Goal: Task Accomplishment & Management: Use online tool/utility

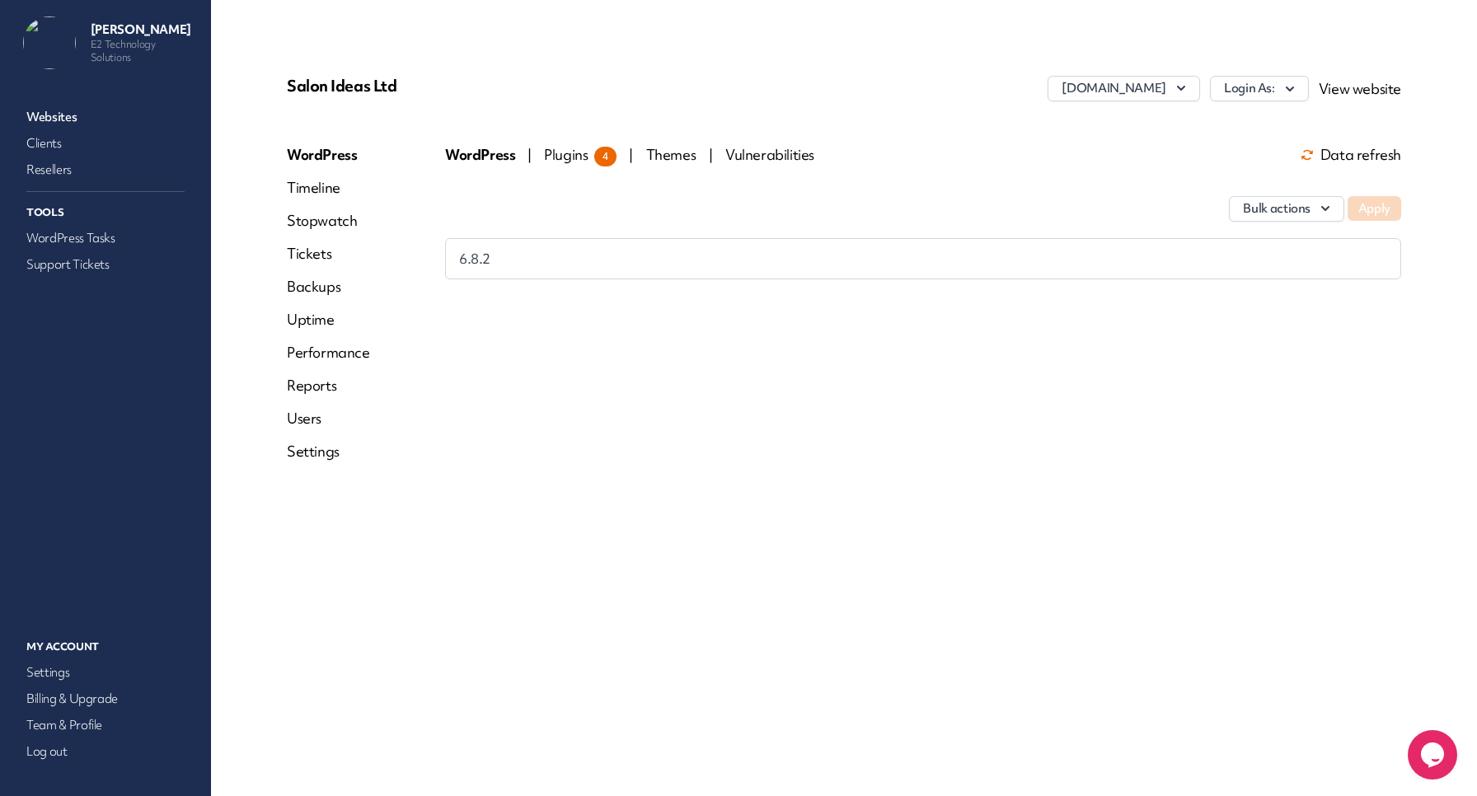
click at [75, 113] on link "Websites" at bounding box center [105, 116] width 165 height 23
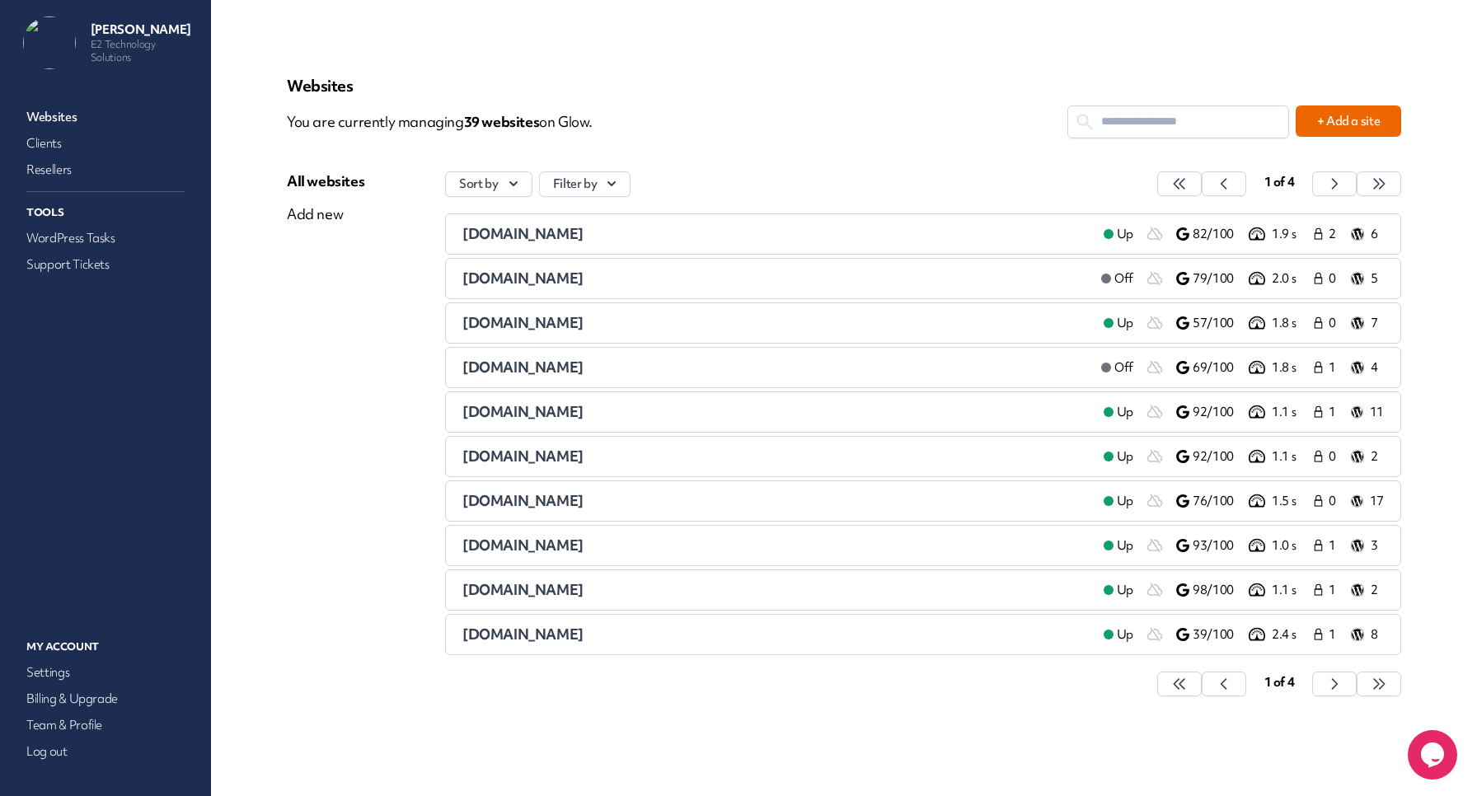
click at [544, 402] on li "[DOMAIN_NAME] Up 92/100 1.1 s 1 11" at bounding box center [923, 411] width 956 height 41
click at [558, 411] on span "[DOMAIN_NAME]" at bounding box center [522, 411] width 121 height 19
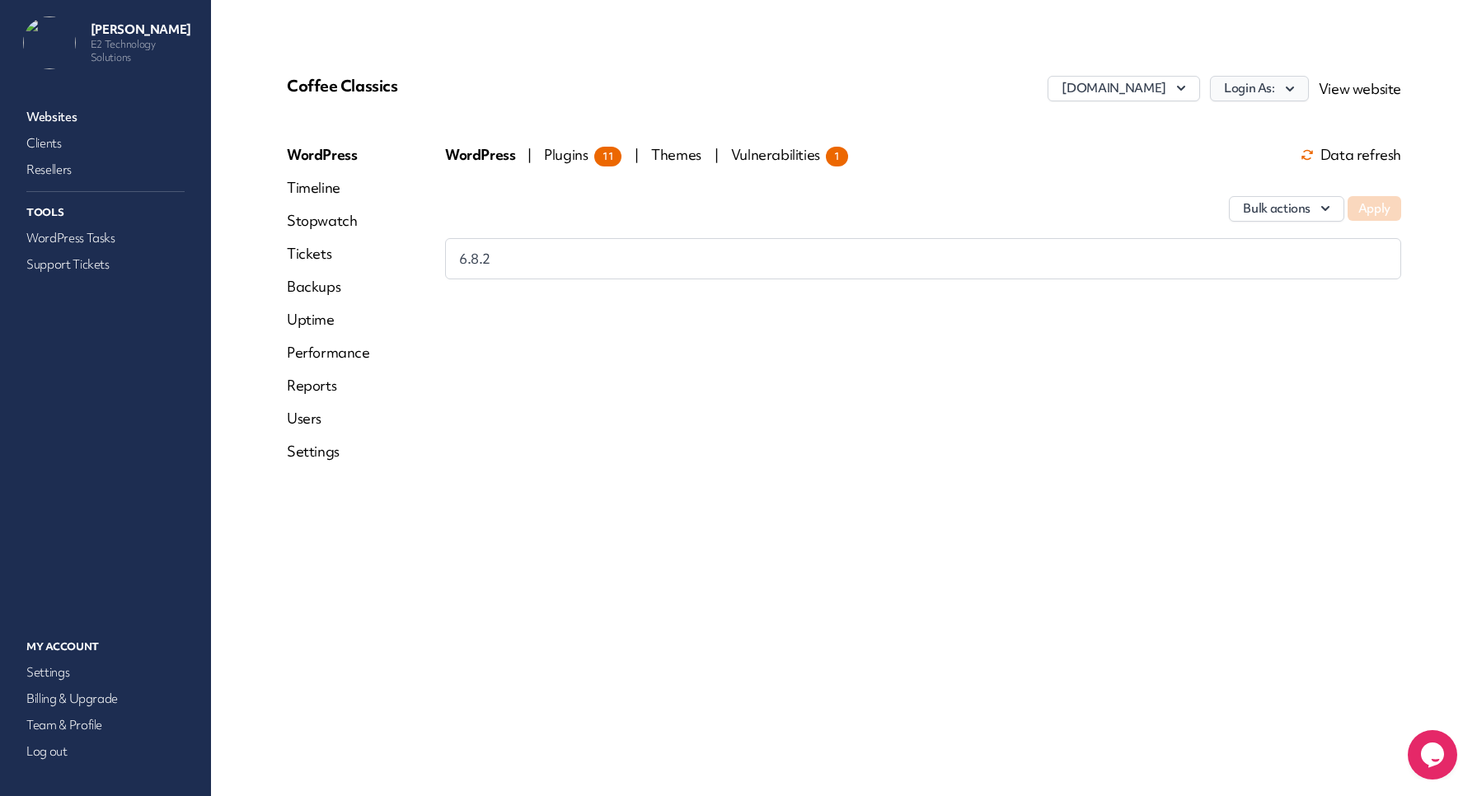
click at [1285, 96] on icon "button" at bounding box center [1289, 89] width 16 height 16
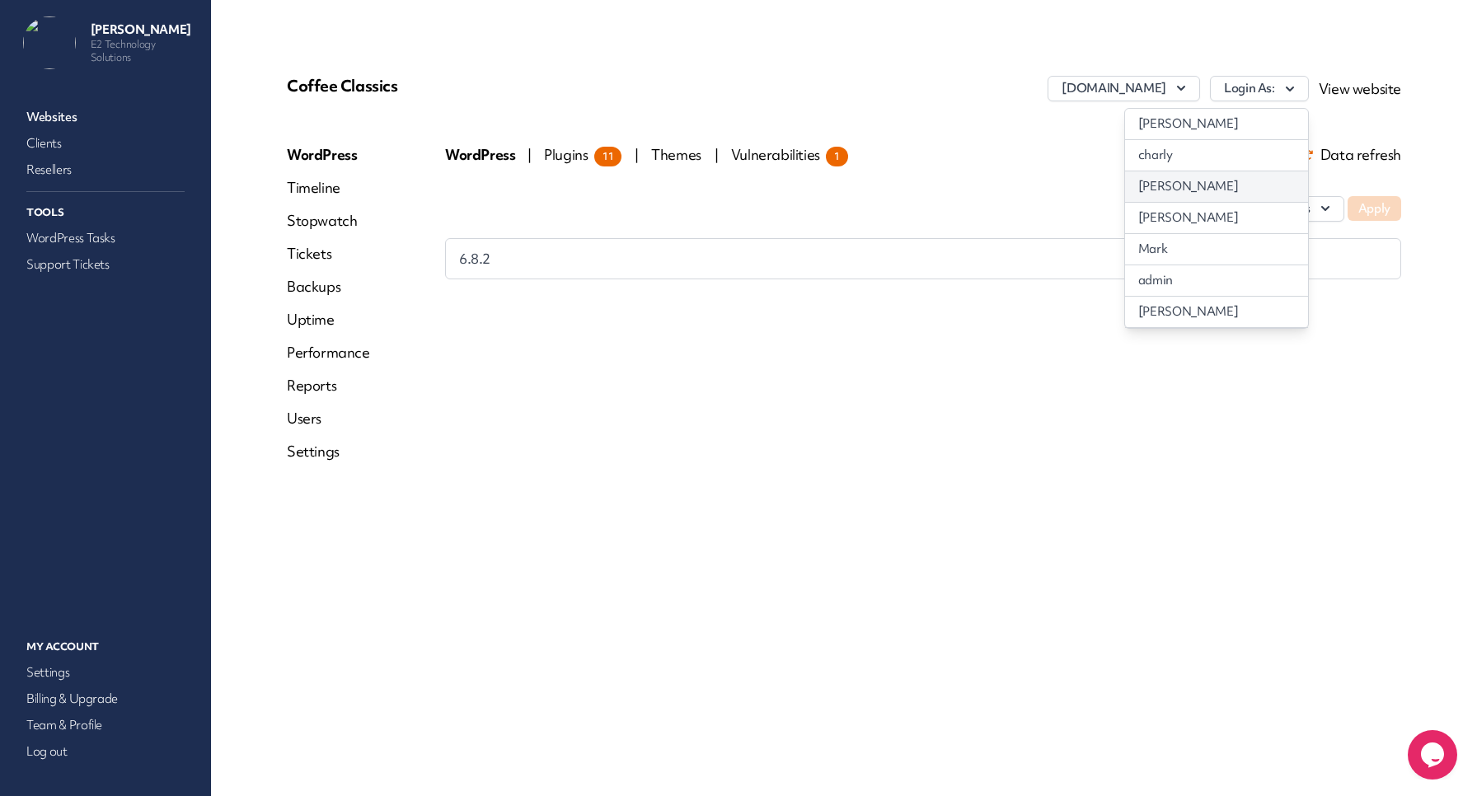
click at [1168, 179] on link "[PERSON_NAME]" at bounding box center [1216, 186] width 183 height 30
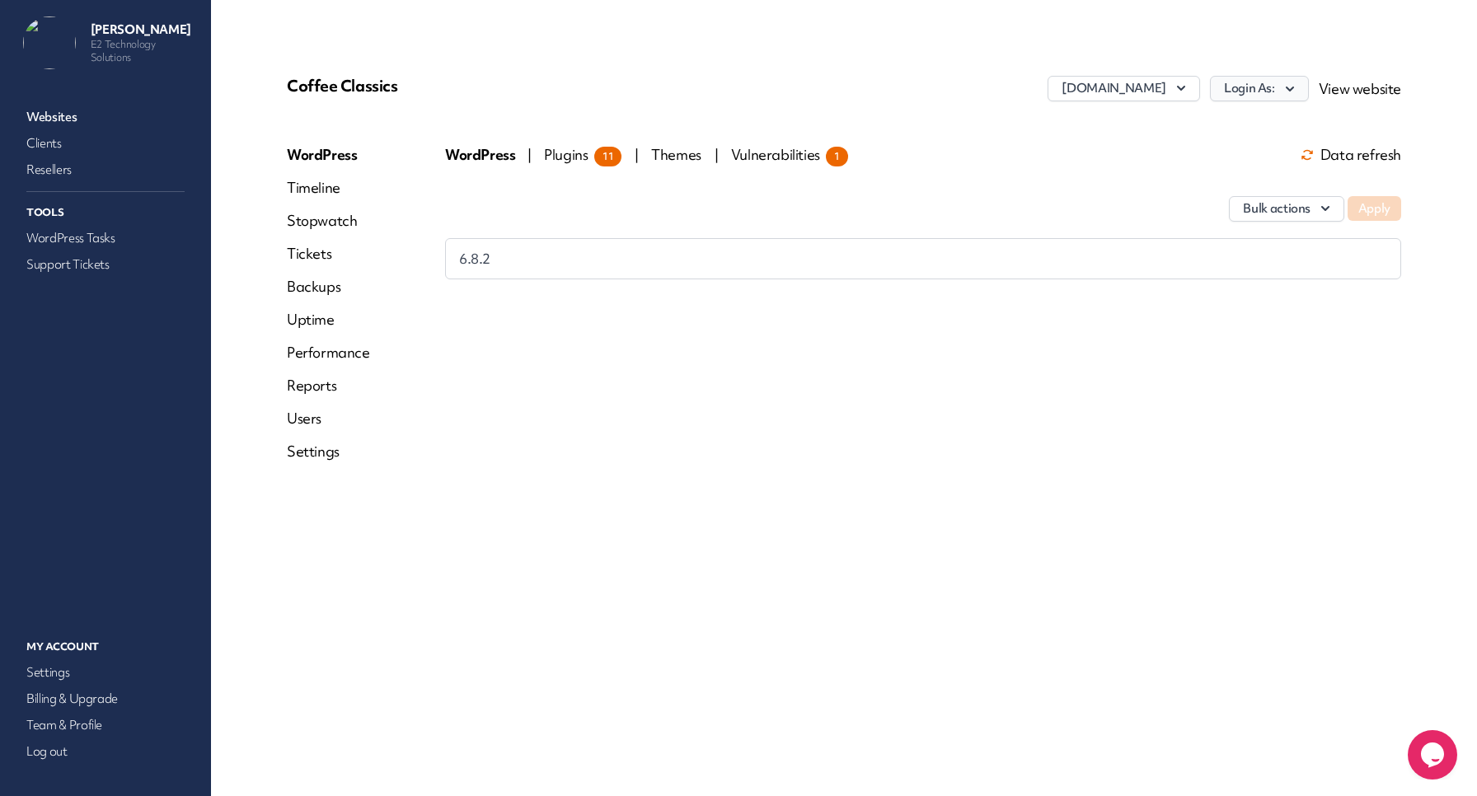
click at [1263, 91] on button "Login As:" at bounding box center [1259, 89] width 99 height 26
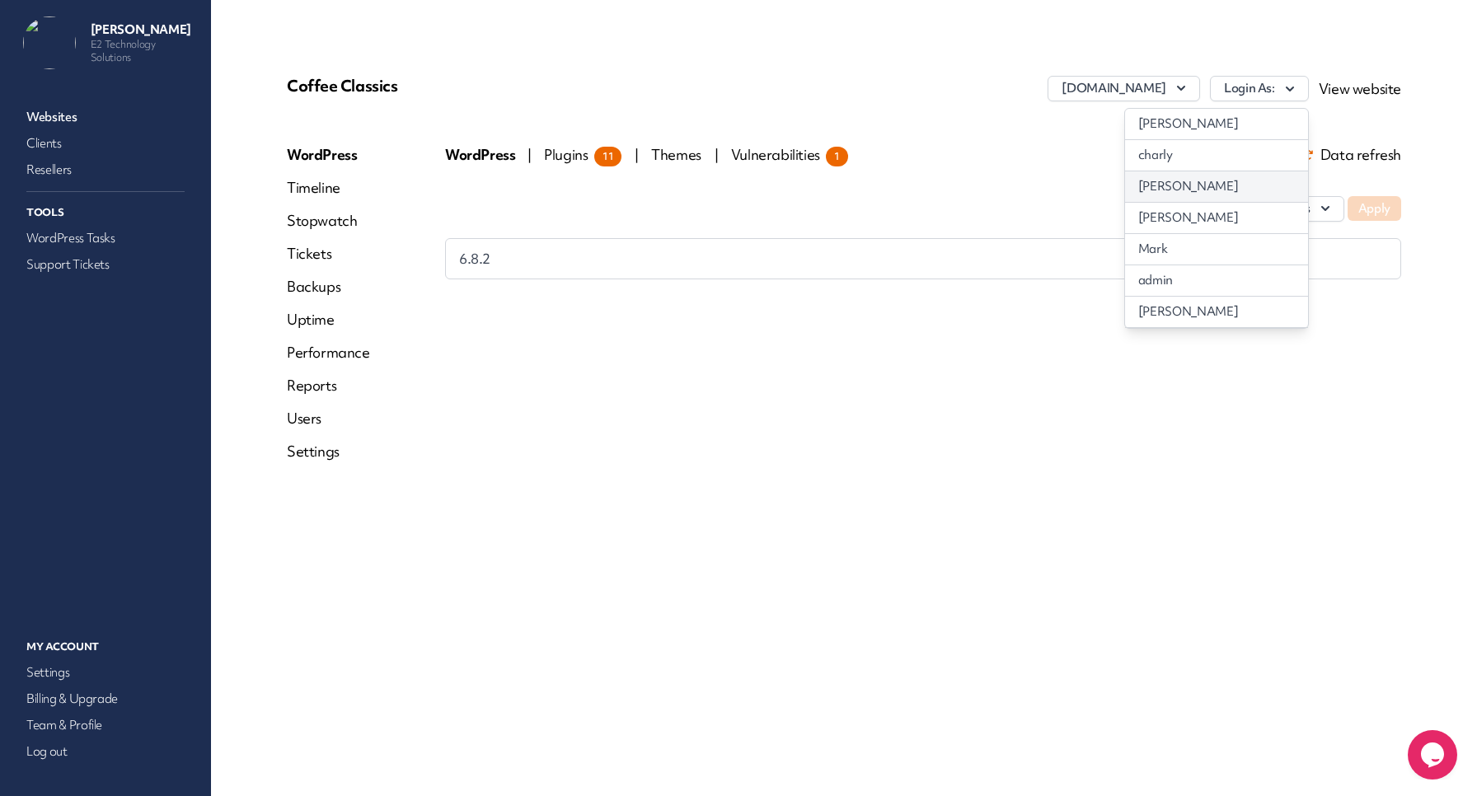
click at [1202, 179] on link "[PERSON_NAME]" at bounding box center [1216, 186] width 183 height 30
